Goal: Task Accomplishment & Management: Use online tool/utility

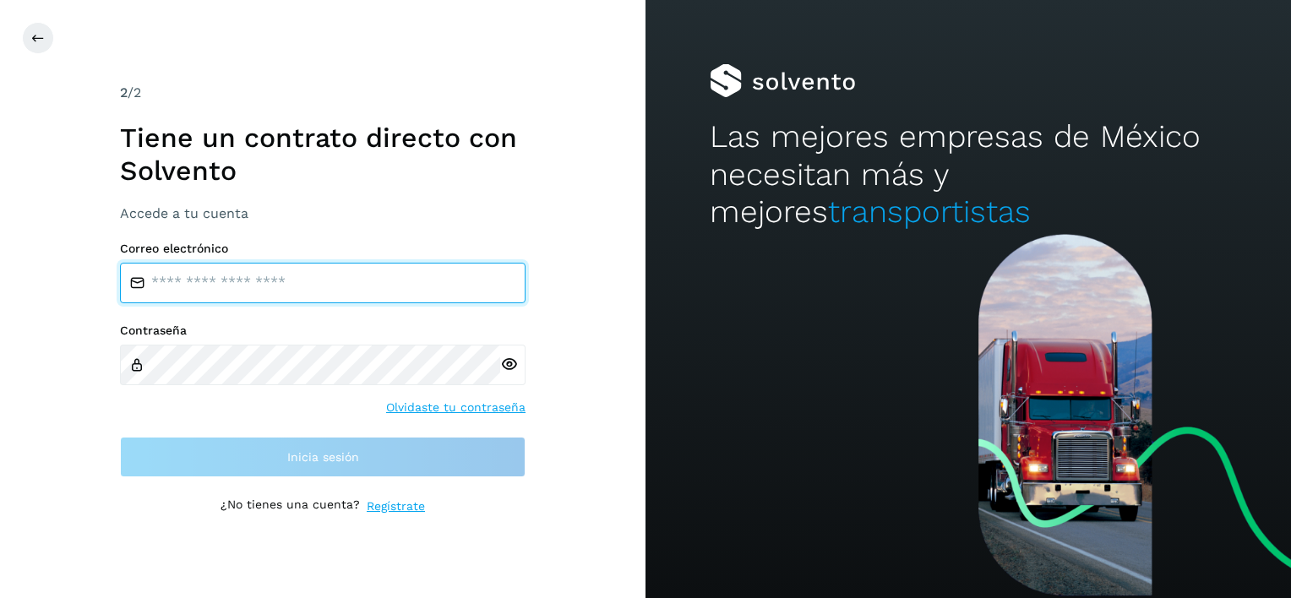
type input "**********"
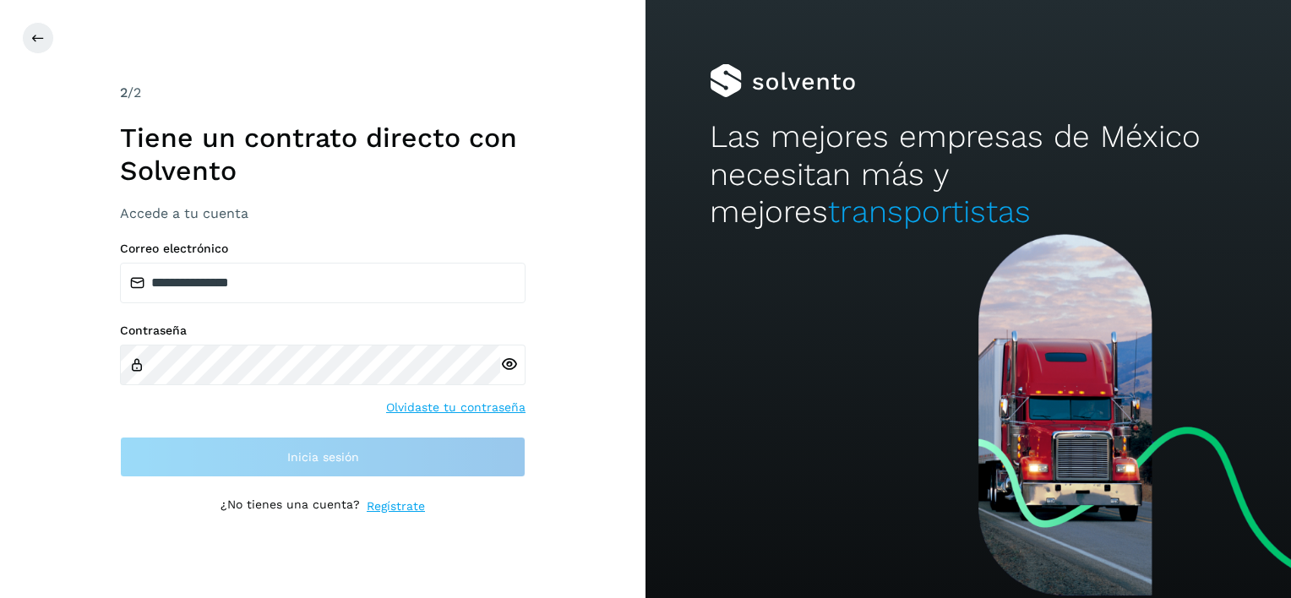
click at [277, 206] on h3 "Accede a tu cuenta" at bounding box center [323, 213] width 406 height 16
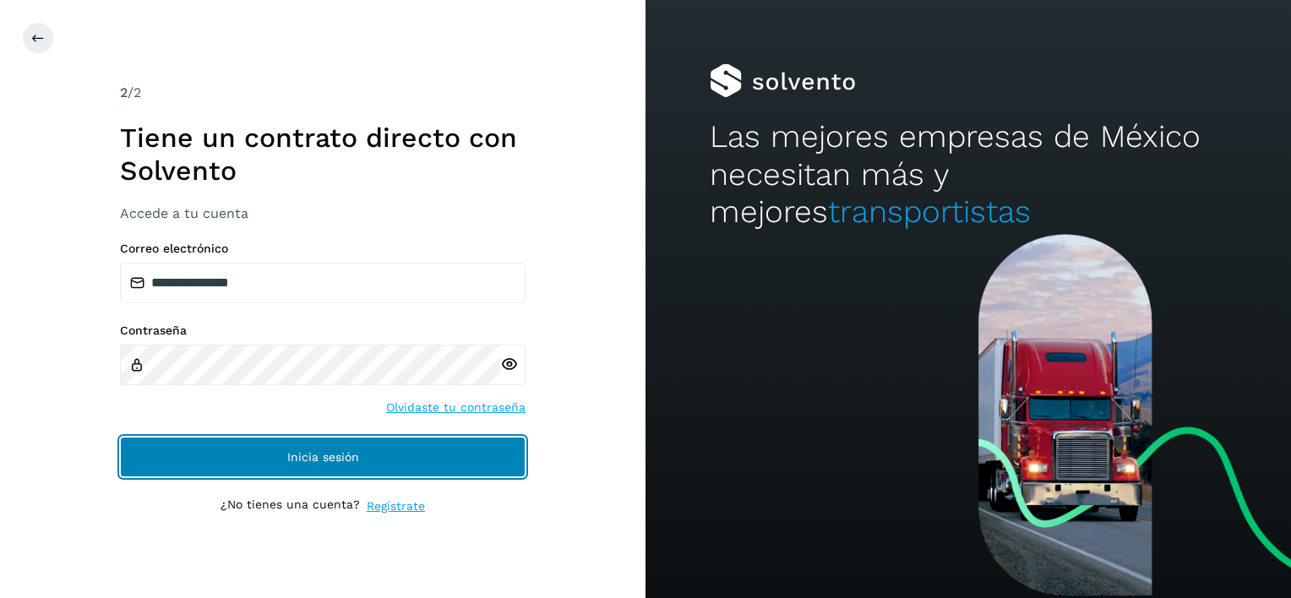
click at [304, 458] on span "Inicia sesión" at bounding box center [323, 457] width 72 height 12
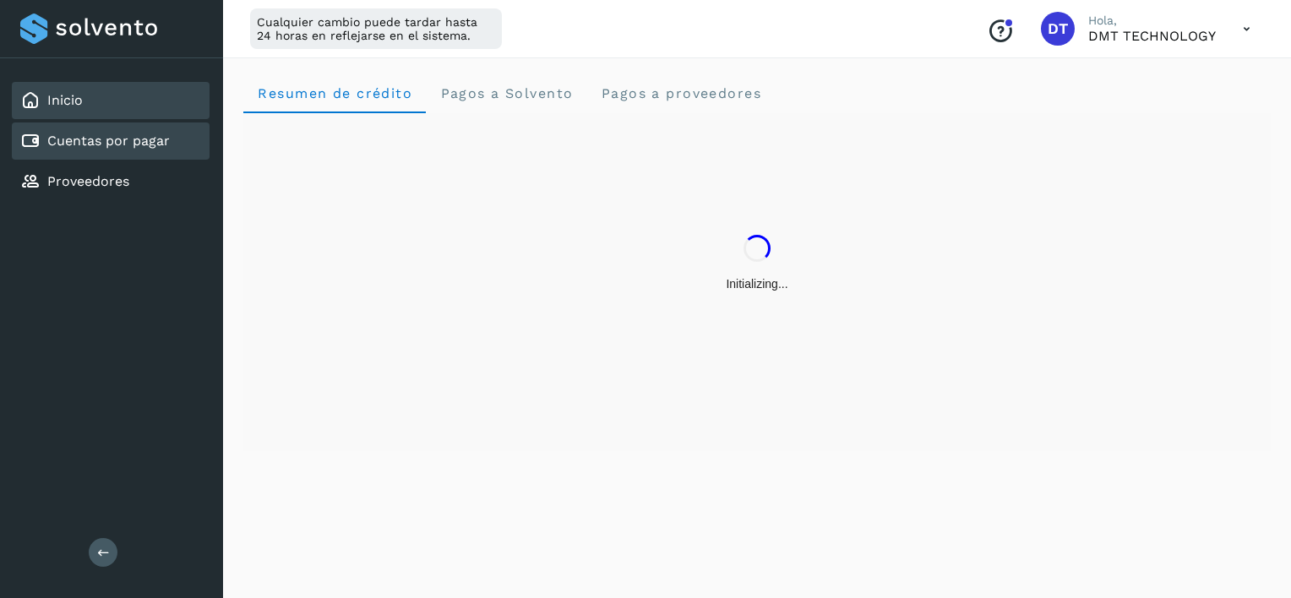
drag, startPoint x: 180, startPoint y: 153, endPoint x: 180, endPoint y: 135, distance: 17.7
click at [180, 153] on div "Cuentas por pagar" at bounding box center [111, 140] width 198 height 37
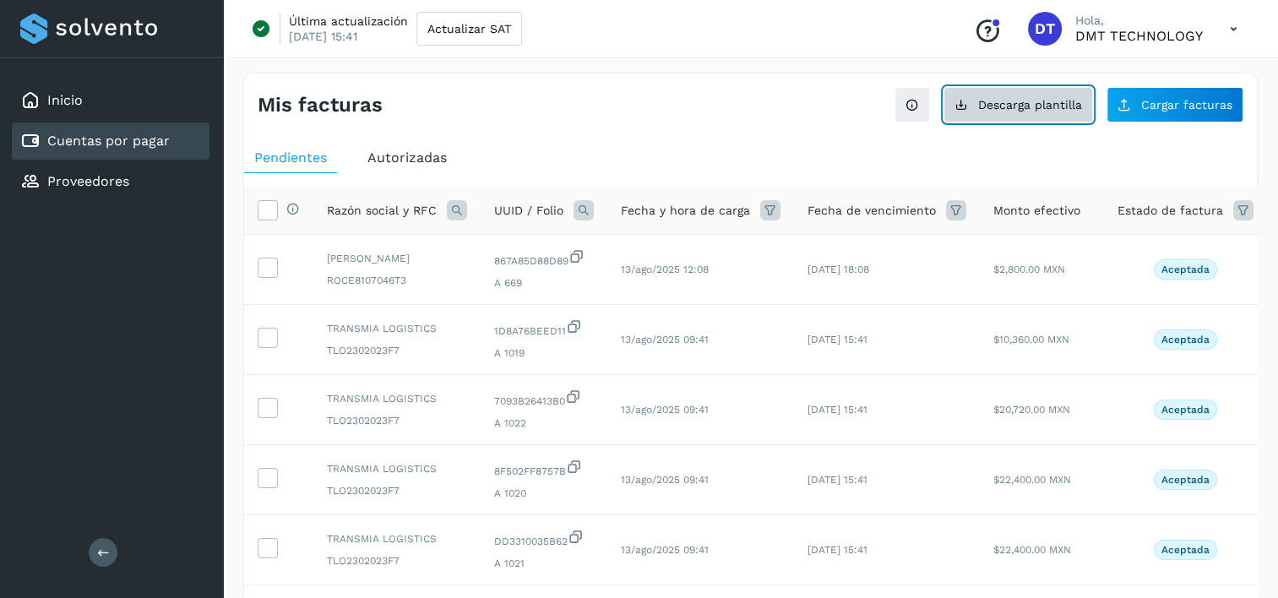
click at [1037, 112] on button "Descarga plantilla" at bounding box center [1019, 104] width 150 height 35
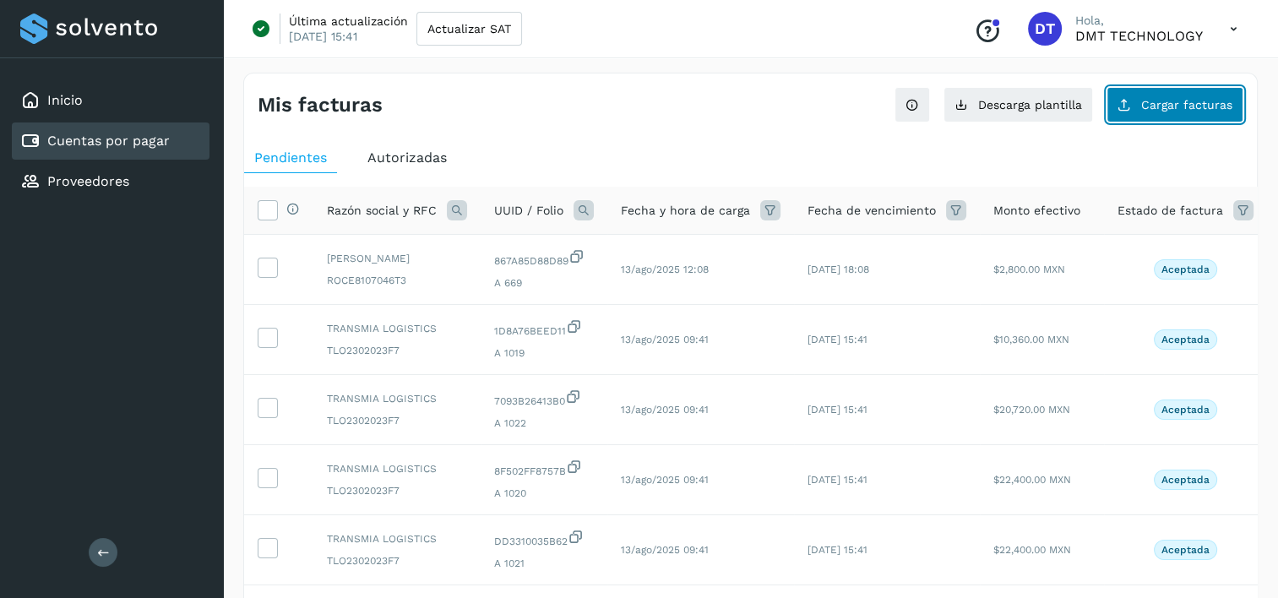
click at [1162, 112] on button "Cargar facturas" at bounding box center [1175, 104] width 137 height 35
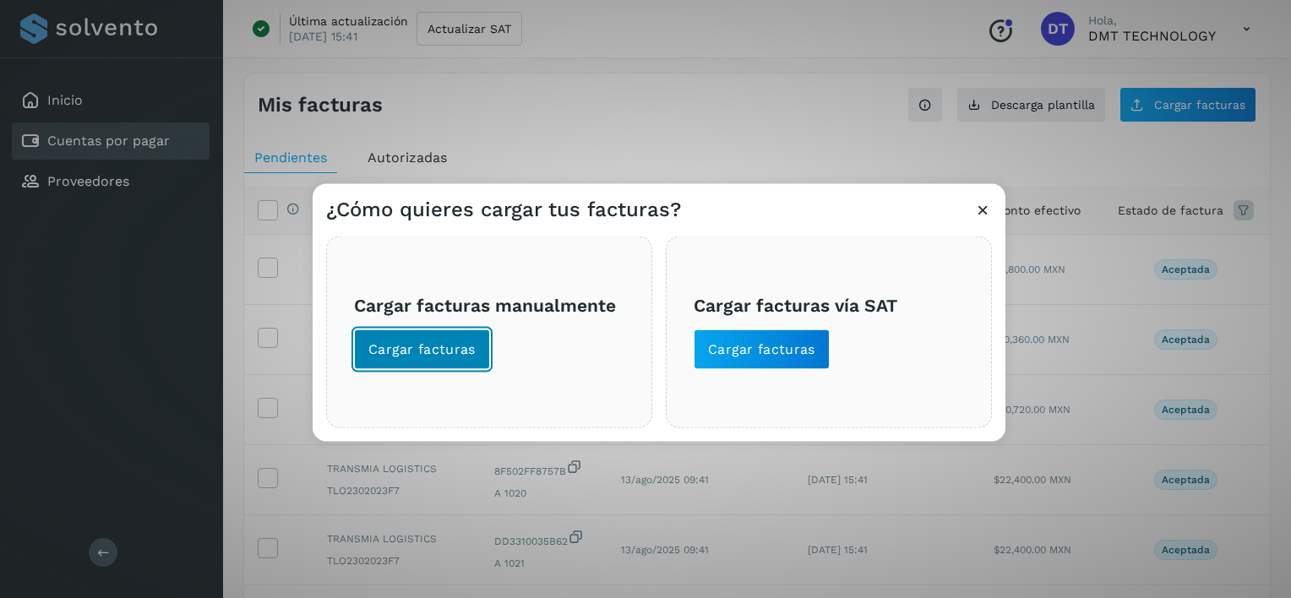
click at [485, 330] on button "Cargar facturas" at bounding box center [422, 349] width 136 height 41
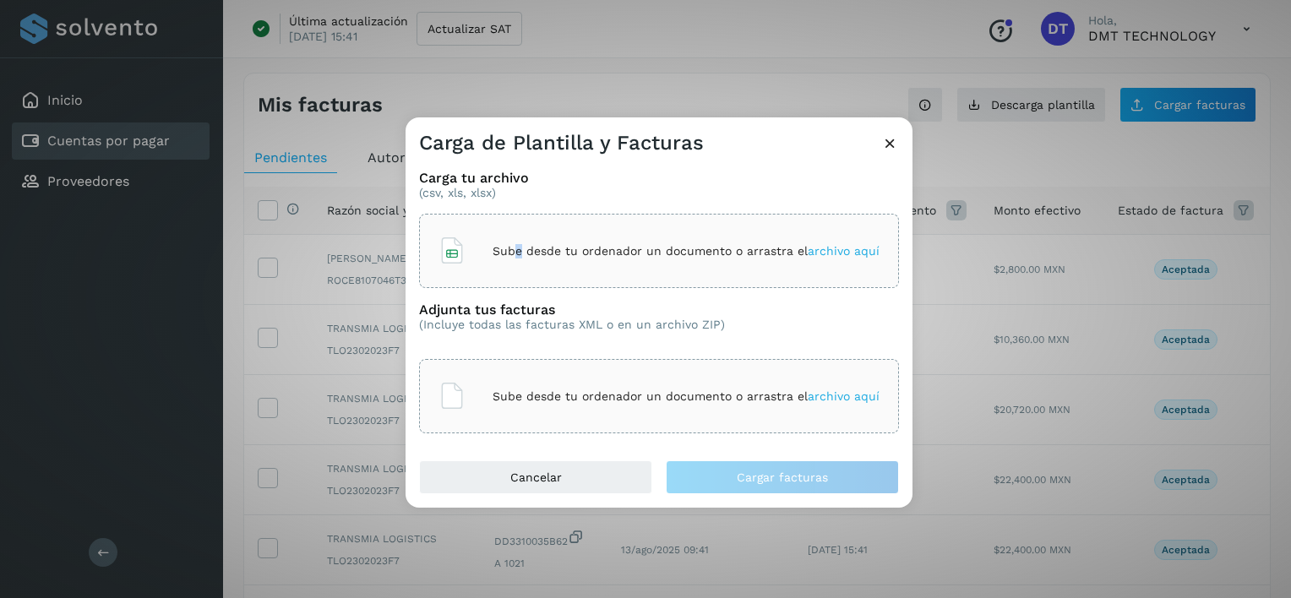
click at [520, 248] on p "Sube desde tu ordenador un documento o arrastra el archivo aquí" at bounding box center [686, 251] width 387 height 14
click at [701, 395] on p "Sube desde tu ordenador un documento o arrastra el archivo aquí" at bounding box center [686, 396] width 387 height 14
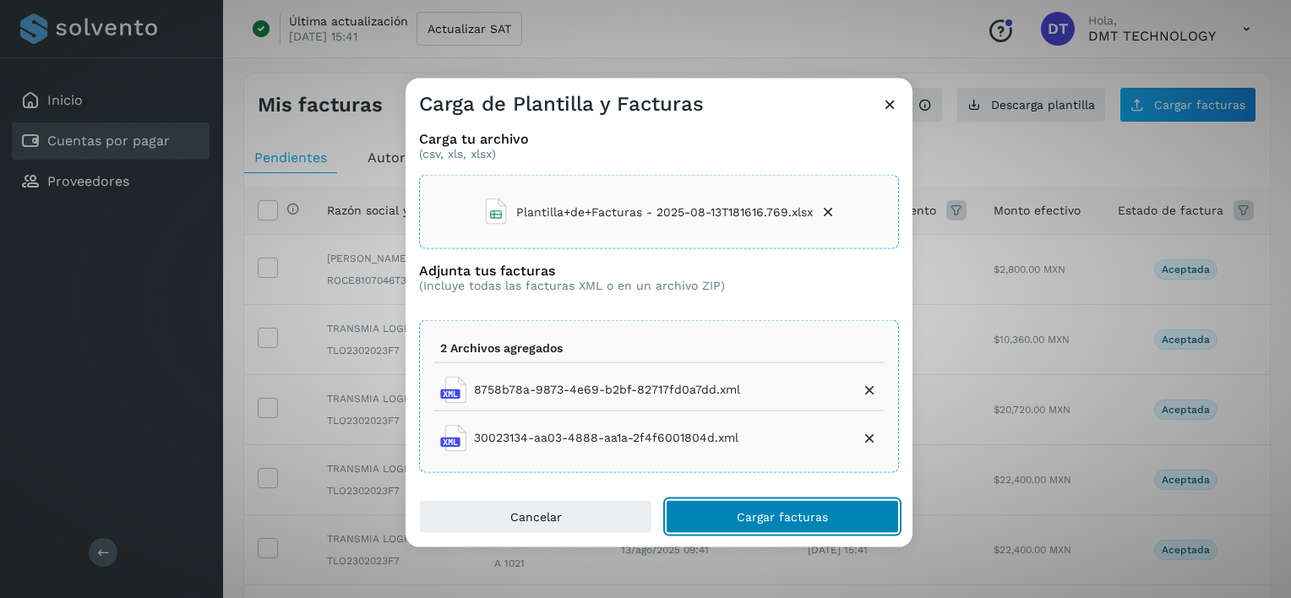
click at [788, 510] on span "Cargar facturas" at bounding box center [782, 516] width 91 height 12
